Goal: Go to known website: Go to known website

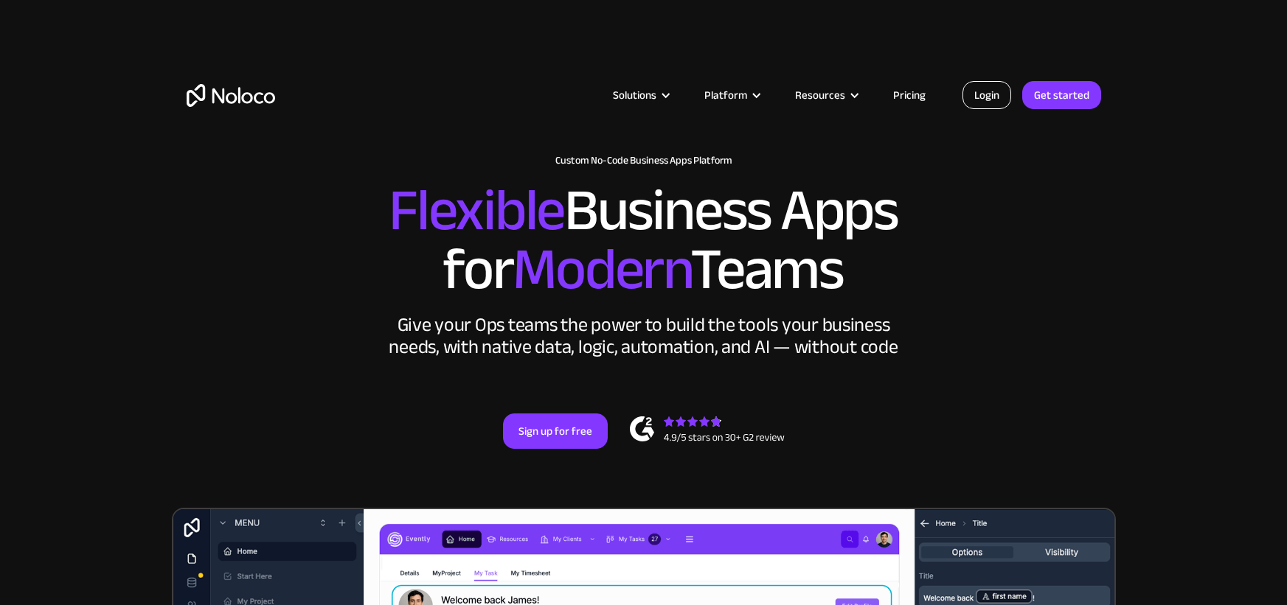
click at [981, 97] on link "Login" at bounding box center [986, 95] width 49 height 28
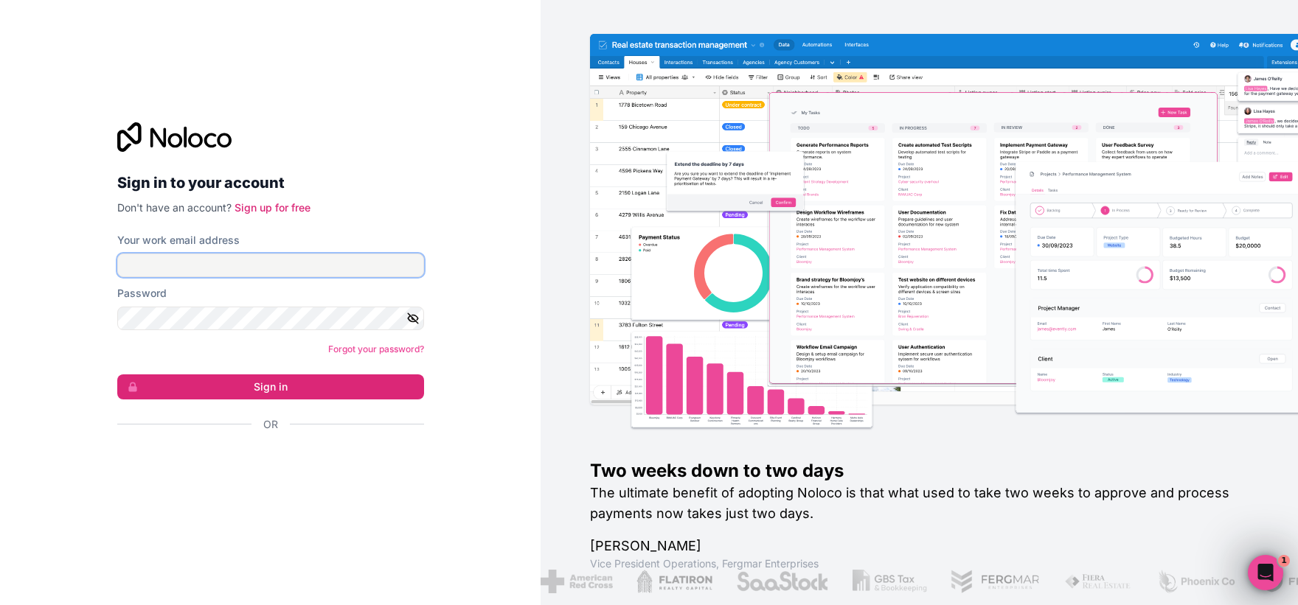
click at [248, 270] on input "Your work email address" at bounding box center [270, 266] width 307 height 24
type input "[EMAIL_ADDRESS][DOMAIN_NAME]"
click at [117, 375] on button "Sign in" at bounding box center [270, 387] width 307 height 25
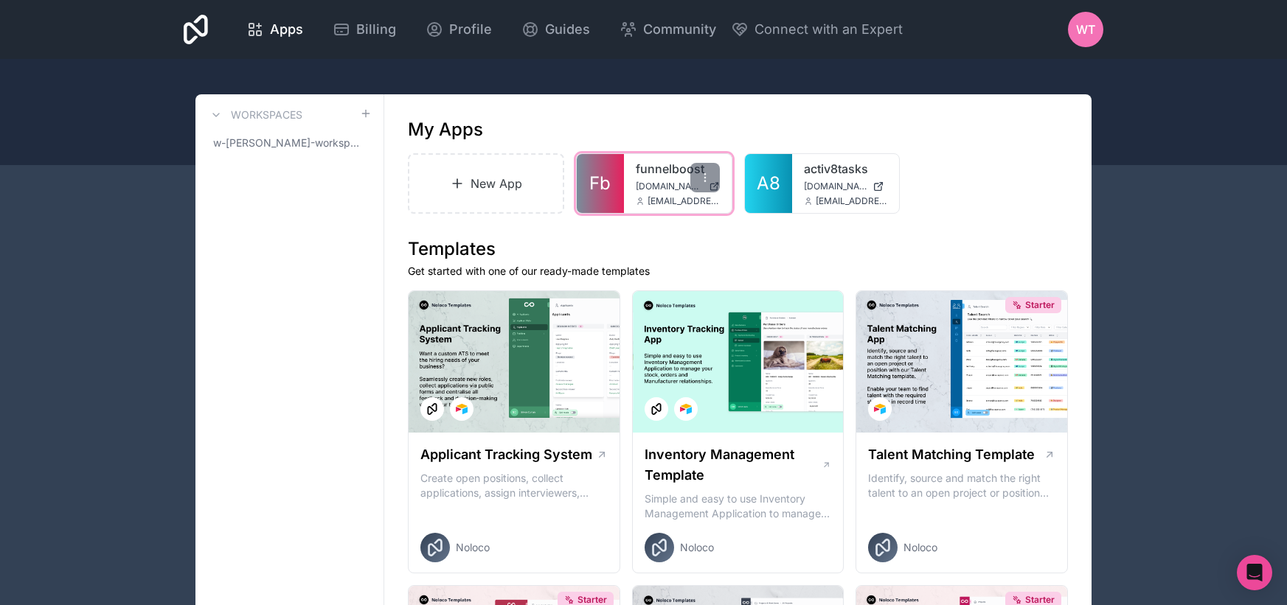
click at [653, 170] on link "funnelboost" at bounding box center [678, 169] width 84 height 18
